Goal: Task Accomplishment & Management: Use online tool/utility

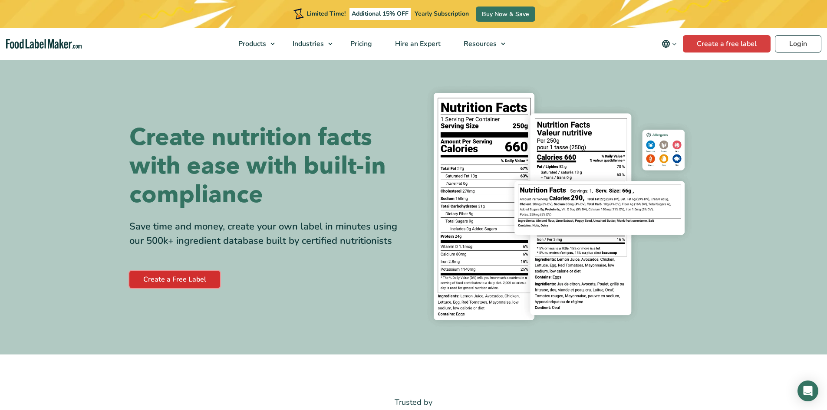
click at [171, 283] on link "Create a Free Label" at bounding box center [174, 279] width 91 height 17
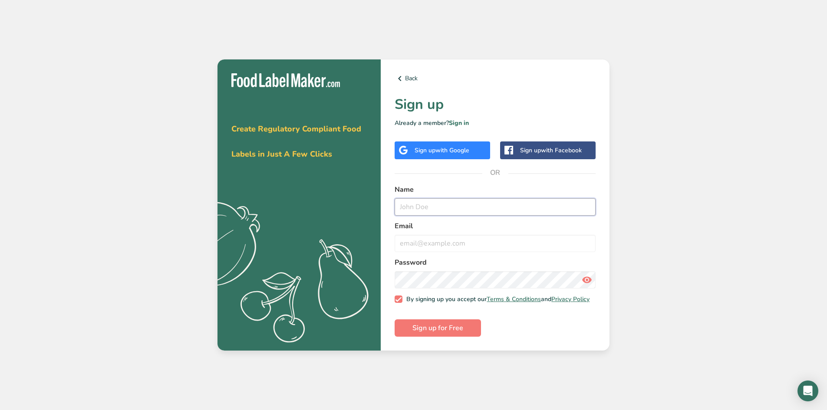
click at [464, 207] on input "text" at bounding box center [495, 206] width 201 height 17
type input "Lilly"
type input "lilly.spice@gmail.com"
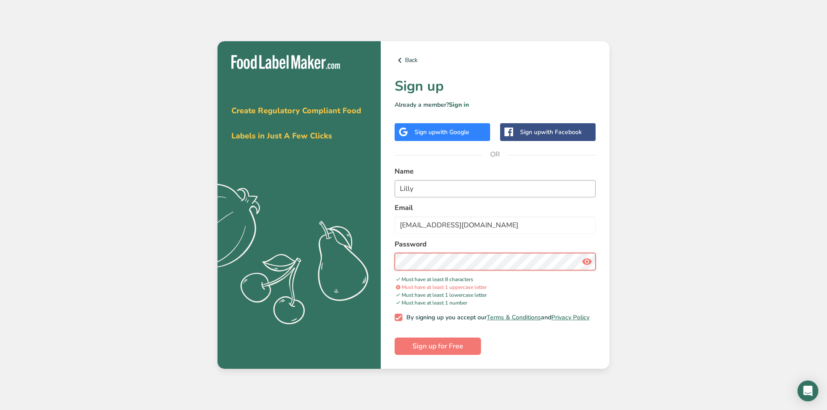
click at [395, 338] on button "Sign up for Free" at bounding box center [438, 346] width 86 height 17
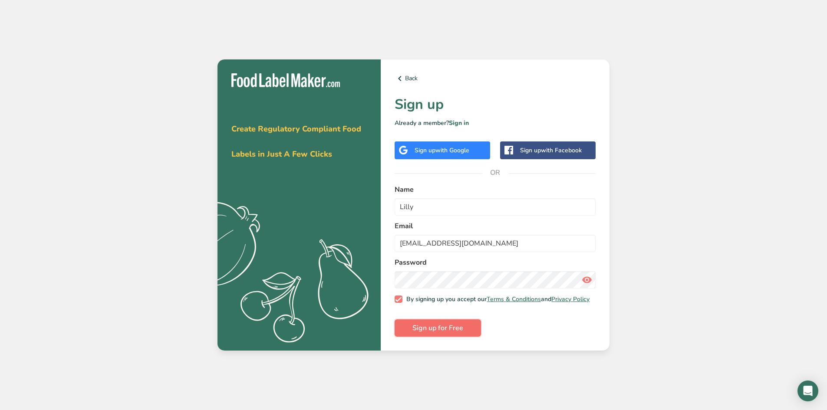
click at [451, 332] on span "Sign up for Free" at bounding box center [437, 328] width 51 height 10
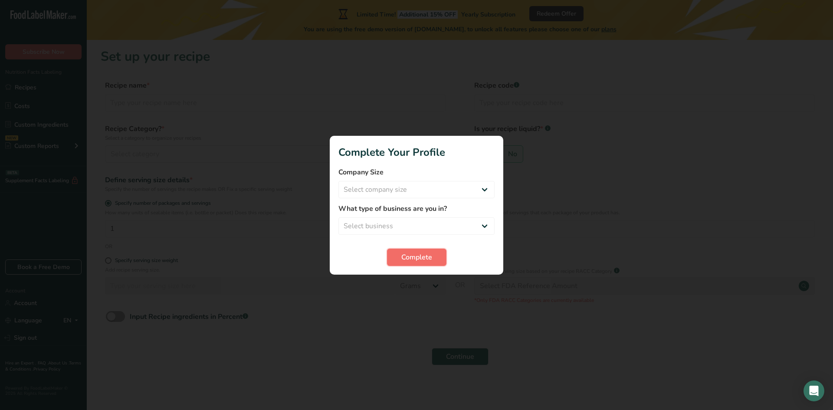
click at [397, 258] on button "Complete" at bounding box center [416, 257] width 59 height 17
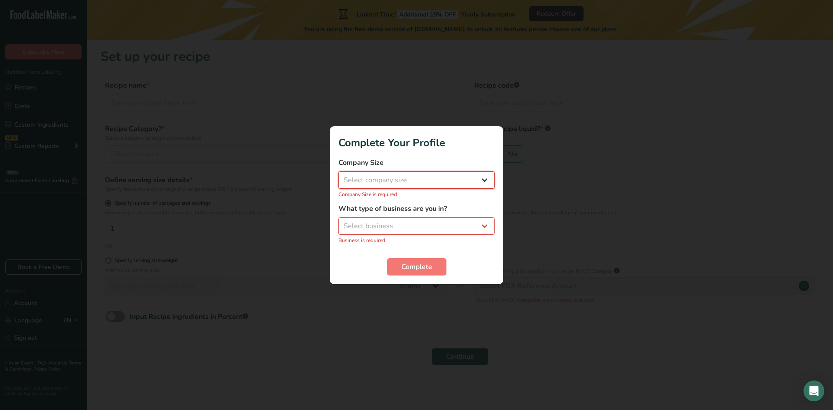
click at [375, 186] on select "Select company size Fewer than 10 Employees 10 to 50 Employees 51 to 500 Employ…" at bounding box center [417, 179] width 156 height 17
select select "1"
click at [339, 176] on select "Select company size Fewer than 10 Employees 10 to 50 Employees 51 to 500 Employ…" at bounding box center [417, 179] width 156 height 17
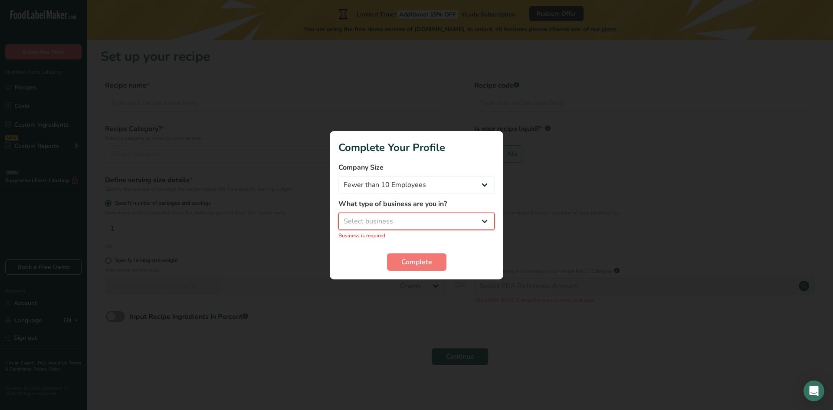
click at [388, 216] on select "Select business Packaged Food Manufacturer Restaurant & Cafe Bakery Meal Plans …" at bounding box center [417, 221] width 156 height 17
select select "8"
click at [339, 217] on select "Select business Packaged Food Manufacturer Restaurant & Cafe Bakery Meal Plans …" at bounding box center [417, 221] width 156 height 17
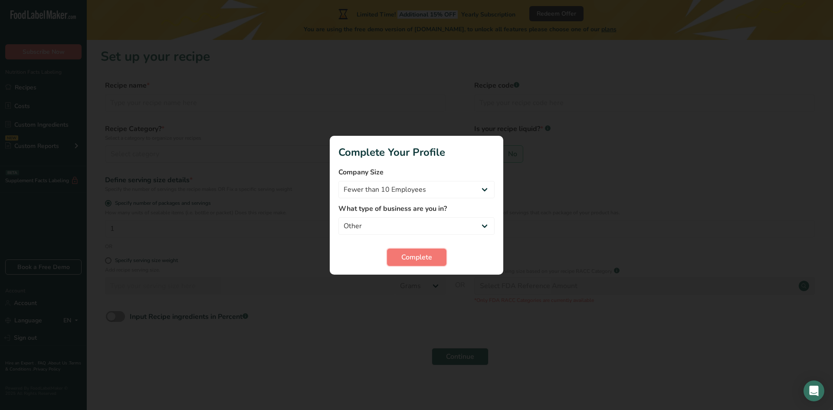
click at [406, 254] on span "Complete" at bounding box center [416, 257] width 31 height 10
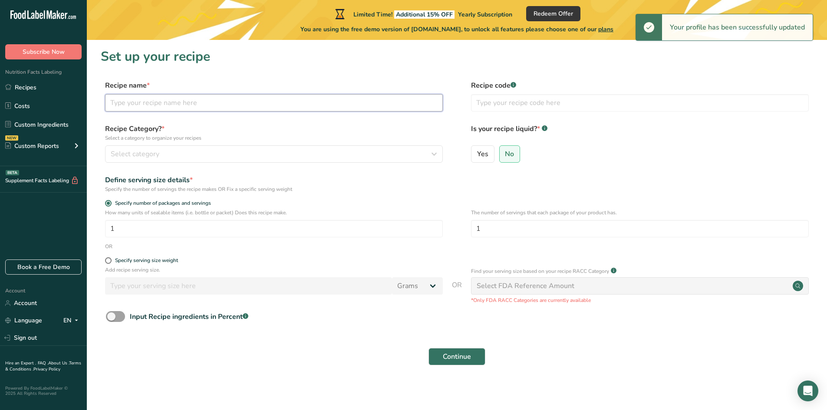
click at [237, 100] on input "text" at bounding box center [274, 102] width 338 height 17
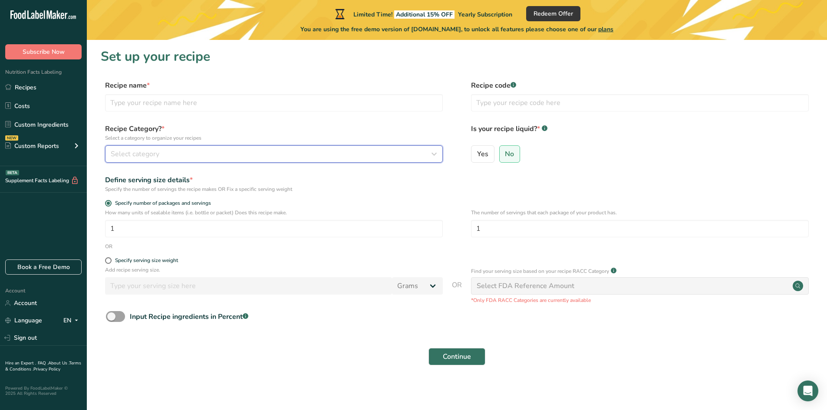
click at [187, 151] on div "Select category" at bounding box center [271, 154] width 321 height 10
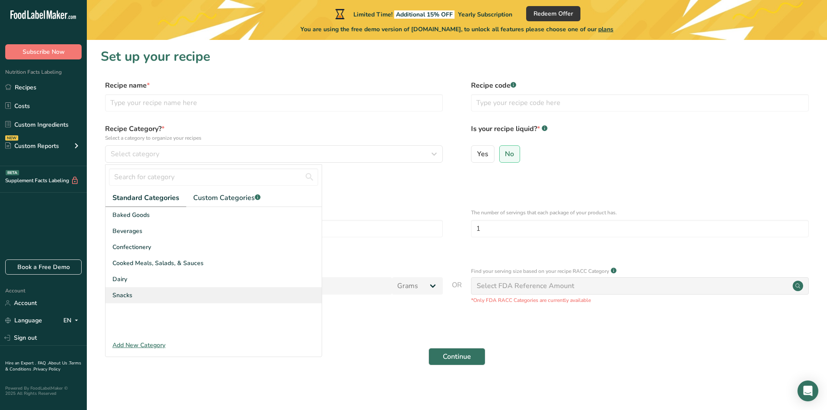
click at [122, 291] on span "Snacks" at bounding box center [122, 295] width 20 height 9
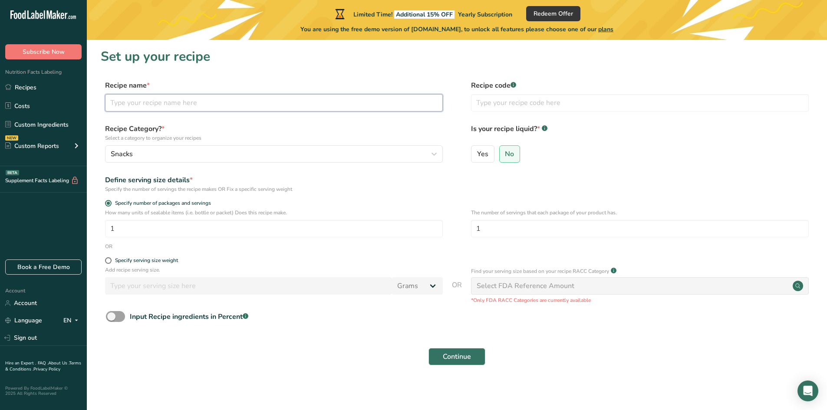
click at [170, 99] on input "text" at bounding box center [274, 102] width 338 height 17
click at [256, 95] on input "text" at bounding box center [274, 102] width 338 height 17
type input "Banana Oat Choc Chip slice"
click at [146, 232] on input "1" at bounding box center [274, 228] width 338 height 17
drag, startPoint x: 146, startPoint y: 232, endPoint x: 99, endPoint y: 233, distance: 46.9
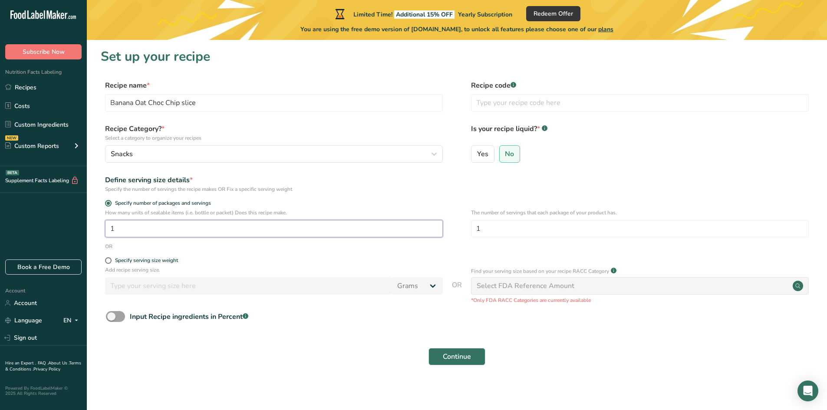
click at [99, 233] on section "Set up your recipe Recipe name * Banana Oat Choc Chip slice Recipe code .a-a{fi…" at bounding box center [457, 212] width 740 height 345
click at [108, 205] on span at bounding box center [108, 203] width 7 height 7
click at [108, 205] on input "Specify number of packages and servings" at bounding box center [108, 204] width 6 height 6
click at [106, 202] on span at bounding box center [108, 203] width 7 height 7
click at [106, 202] on input "Specify number of packages and servings" at bounding box center [108, 204] width 6 height 6
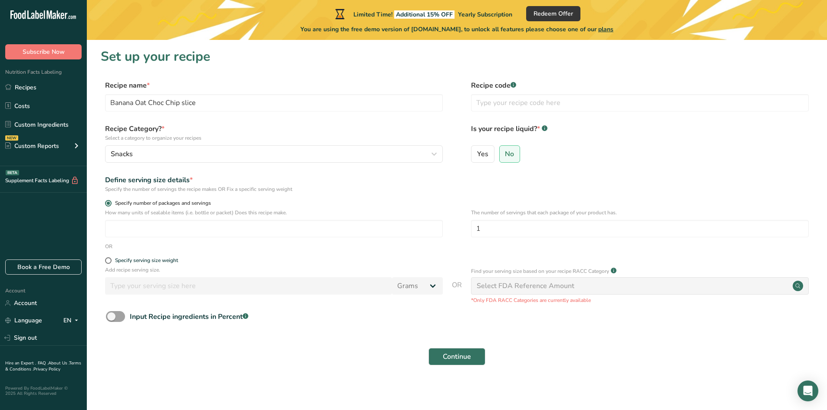
click at [129, 206] on span "Specify number of packages and servings" at bounding box center [161, 203] width 99 height 7
click at [111, 206] on input "Specify number of packages and servings" at bounding box center [108, 204] width 6 height 6
click at [118, 316] on span at bounding box center [115, 316] width 19 height 11
click at [112, 316] on input "Input Recipe ingredients in Percent .a-a{fill:#347362;}.b-a{fill:#fff;}" at bounding box center [109, 317] width 6 height 6
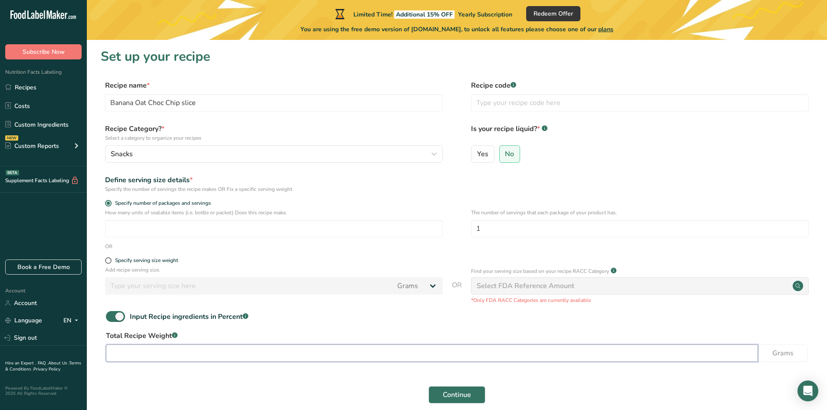
click at [132, 350] on input "number" at bounding box center [432, 353] width 652 height 17
click at [113, 318] on span at bounding box center [115, 316] width 19 height 11
click at [112, 318] on input "Input Recipe ingredients in Percent .a-a{fill:#347362;}.b-a{fill:#fff;}" at bounding box center [109, 317] width 6 height 6
checkbox input "false"
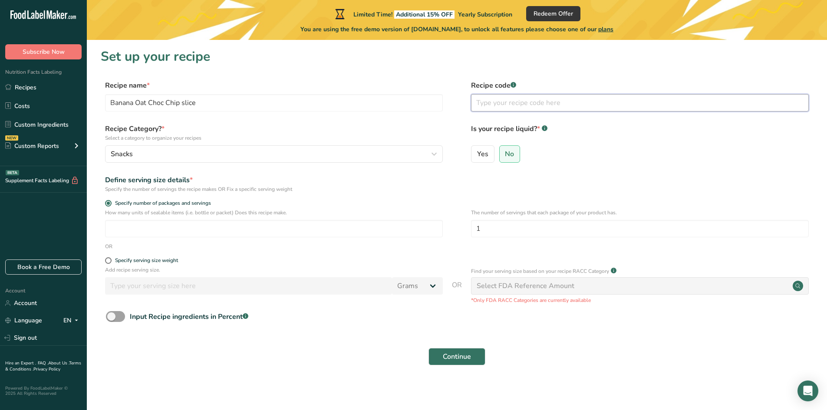
click at [561, 108] on input "text" at bounding box center [640, 102] width 338 height 17
click at [560, 152] on div "Yes No" at bounding box center [640, 156] width 338 height 23
click at [513, 152] on span "No" at bounding box center [509, 154] width 9 height 9
click at [505, 152] on input "No" at bounding box center [503, 154] width 6 height 6
click at [557, 288] on div "Select FDA Reference Amount" at bounding box center [526, 286] width 98 height 10
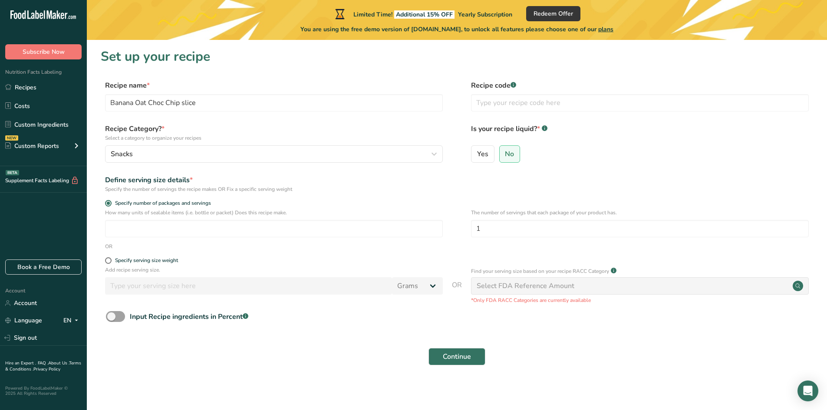
click at [561, 287] on div "Select FDA Reference Amount" at bounding box center [526, 286] width 98 height 10
click at [255, 221] on input "number" at bounding box center [274, 228] width 338 height 17
type input "1"
drag, startPoint x: 510, startPoint y: 224, endPoint x: 444, endPoint y: 225, distance: 65.5
click at [444, 225] on div "How many units of sealable items (i.e. bottle or packet) Does this recipe make.…" at bounding box center [457, 226] width 712 height 34
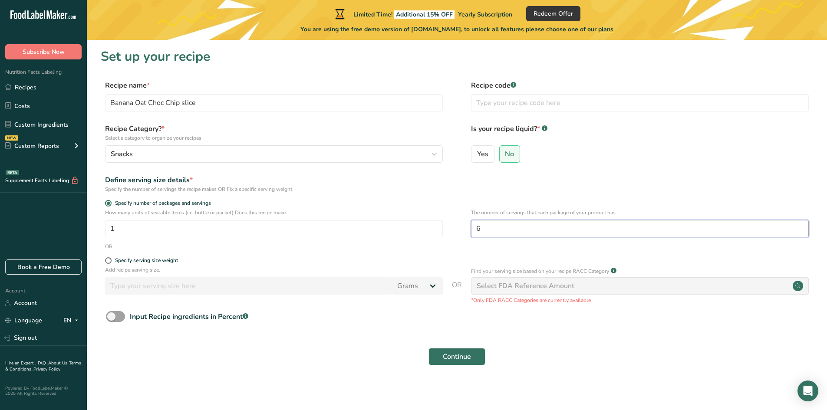
type input "6"
click at [428, 348] on button "Continue" at bounding box center [456, 356] width 57 height 17
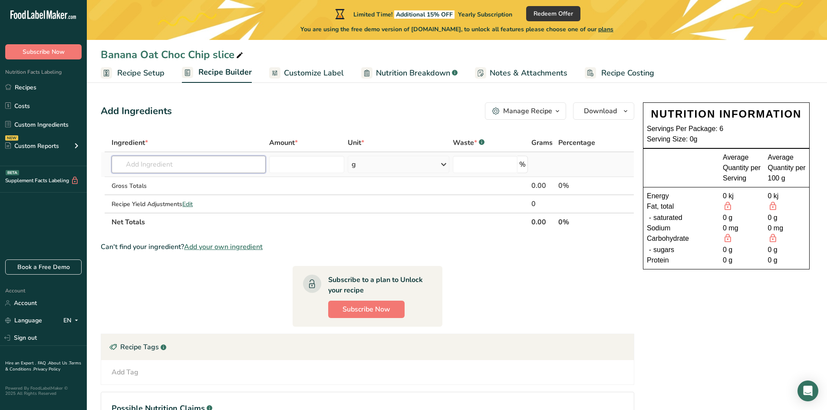
click at [190, 162] on input "text" at bounding box center [189, 164] width 154 height 17
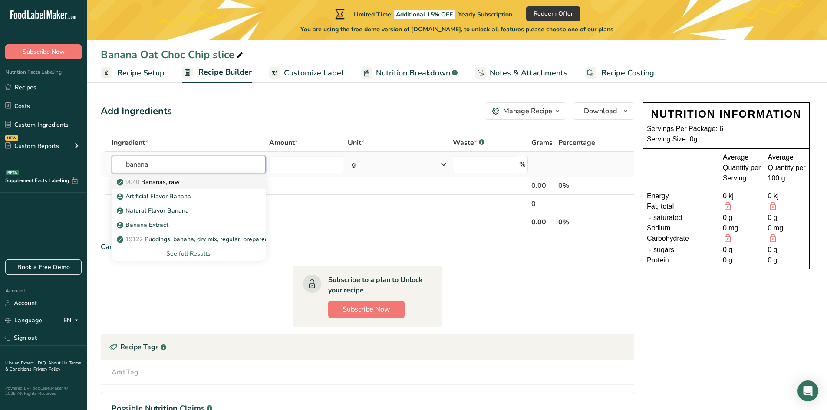
type input "banana"
click at [139, 186] on span "9040" at bounding box center [132, 182] width 14 height 8
type input "Bananas, raw"
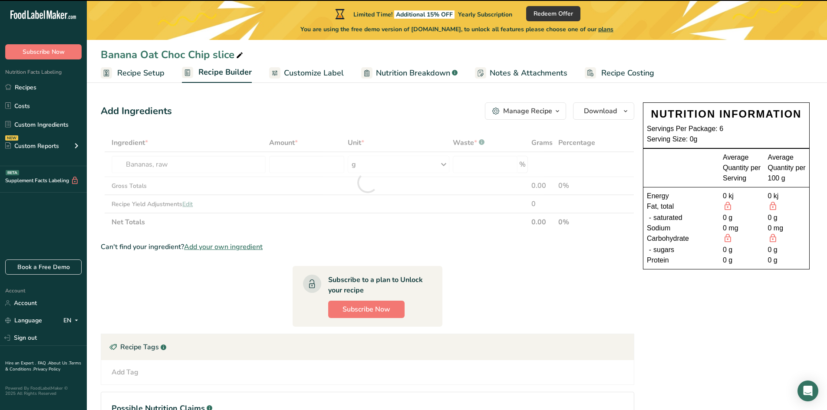
type input "0"
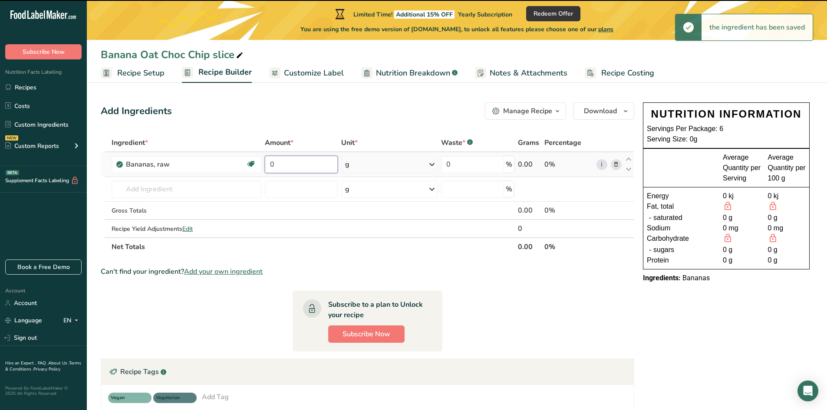
click at [296, 165] on input "0" at bounding box center [301, 164] width 73 height 17
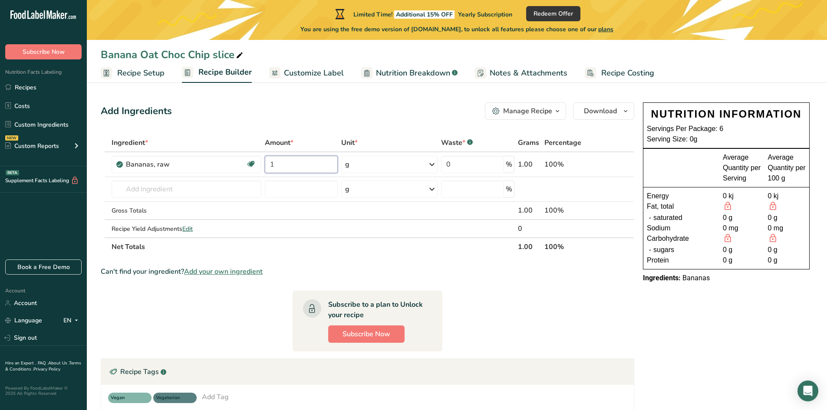
type input "1"
click at [516, 288] on section "Ingredient * Amount * Unit * Waste * .a-a{fill:#347362;}.b-a{fill:#fff;} Grams …" at bounding box center [367, 311] width 533 height 355
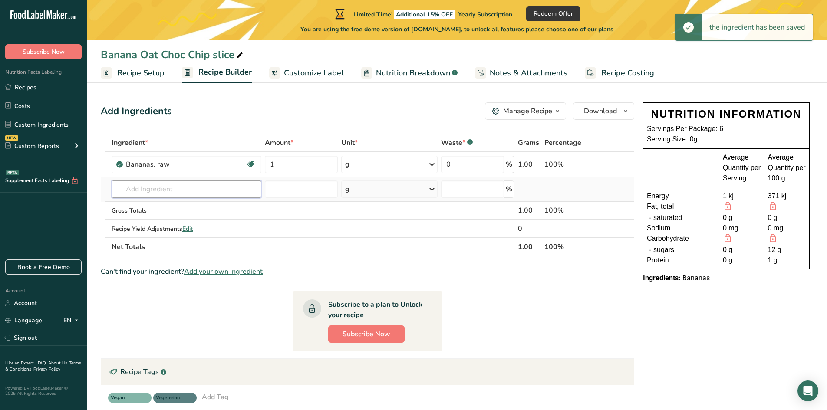
click at [215, 186] on input "text" at bounding box center [187, 189] width 150 height 17
click at [172, 183] on input "text" at bounding box center [187, 189] width 150 height 17
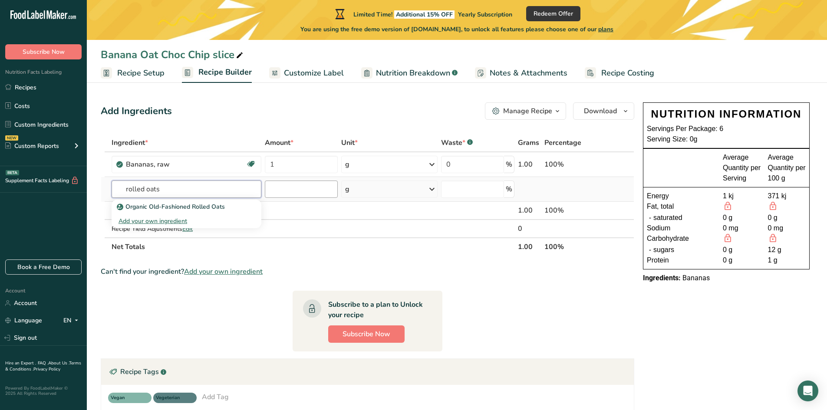
type input "rolled oats"
click at [283, 184] on input "number" at bounding box center [301, 189] width 73 height 17
click at [175, 180] on td "Organic Old-Fashioned Rolled Oats Add your own ingredient" at bounding box center [186, 189] width 153 height 25
click at [171, 187] on input "text" at bounding box center [187, 189] width 150 height 17
type input "Rolled oats"
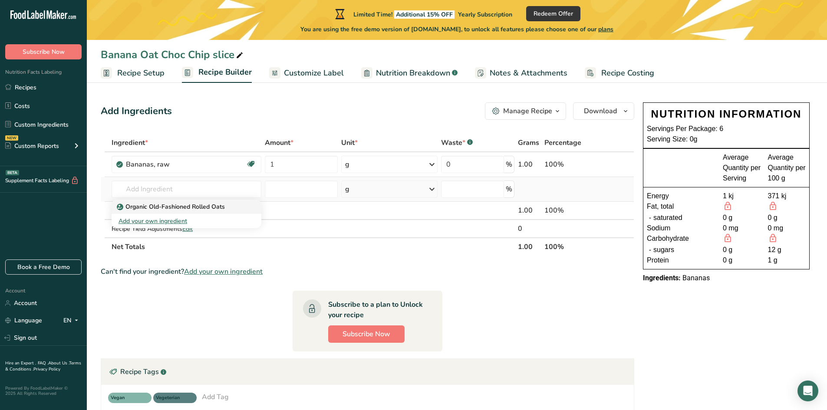
click at [177, 205] on p "Organic Old-Fashioned Rolled Oats" at bounding box center [171, 206] width 106 height 9
type input "Organic Old-Fashioned Rolled Oats"
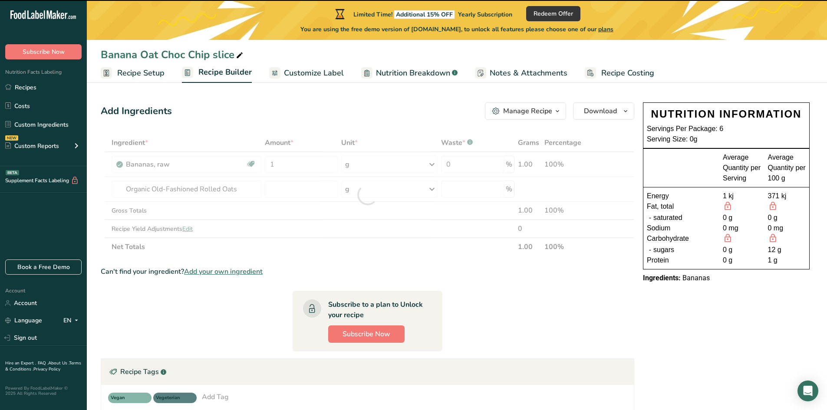
click at [284, 191] on div at bounding box center [367, 195] width 533 height 122
type input "0"
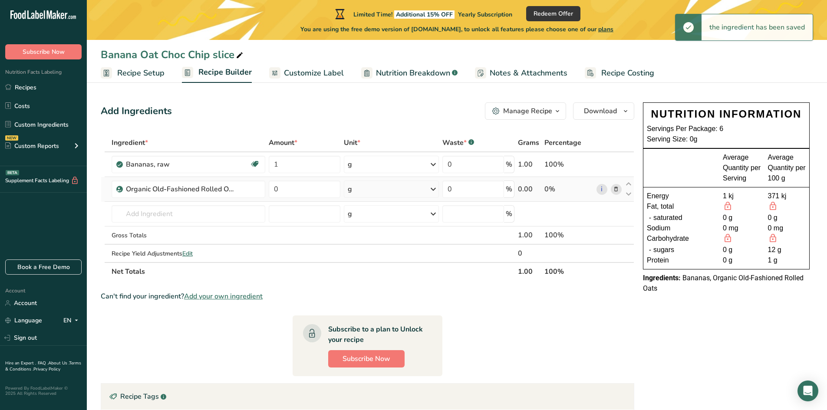
click at [401, 191] on div "g" at bounding box center [391, 189] width 95 height 17
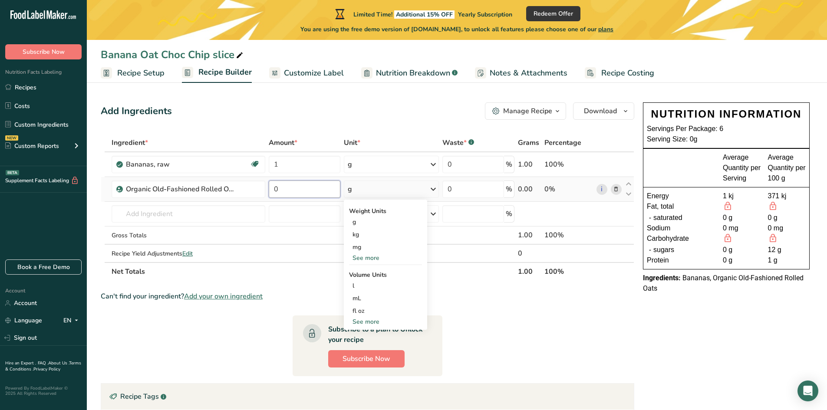
click at [315, 189] on input "0" at bounding box center [305, 189] width 72 height 17
click at [321, 187] on input "0" at bounding box center [305, 189] width 72 height 17
type input "45"
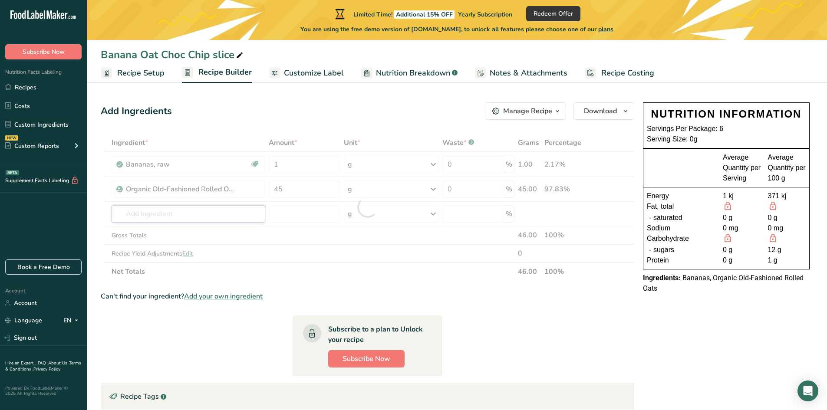
click at [214, 213] on div "Ingredient * Amount * Unit * Waste * .a-a{fill:#347362;}.b-a{fill:#fff;} Grams …" at bounding box center [367, 207] width 533 height 147
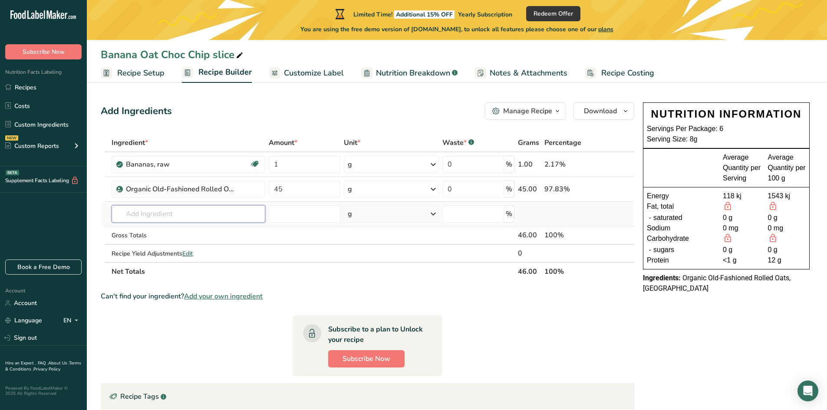
click at [216, 210] on input "text" at bounding box center [189, 213] width 154 height 17
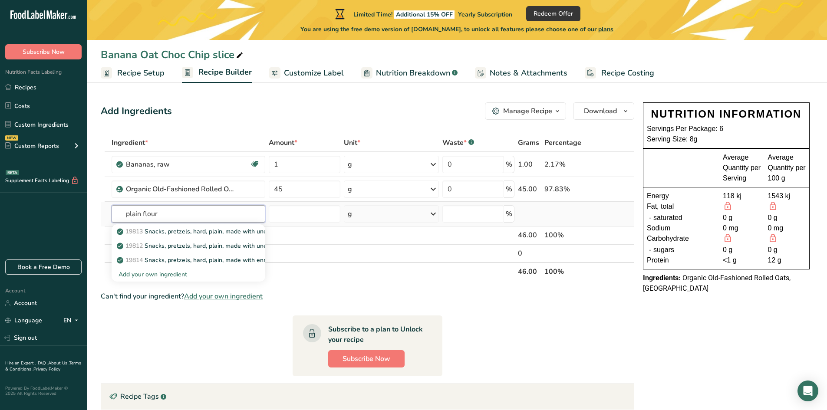
type input "plain flour"
click at [170, 273] on div "Add your own ingredient" at bounding box center [188, 274] width 140 height 9
